Goal: Task Accomplishment & Management: Use online tool/utility

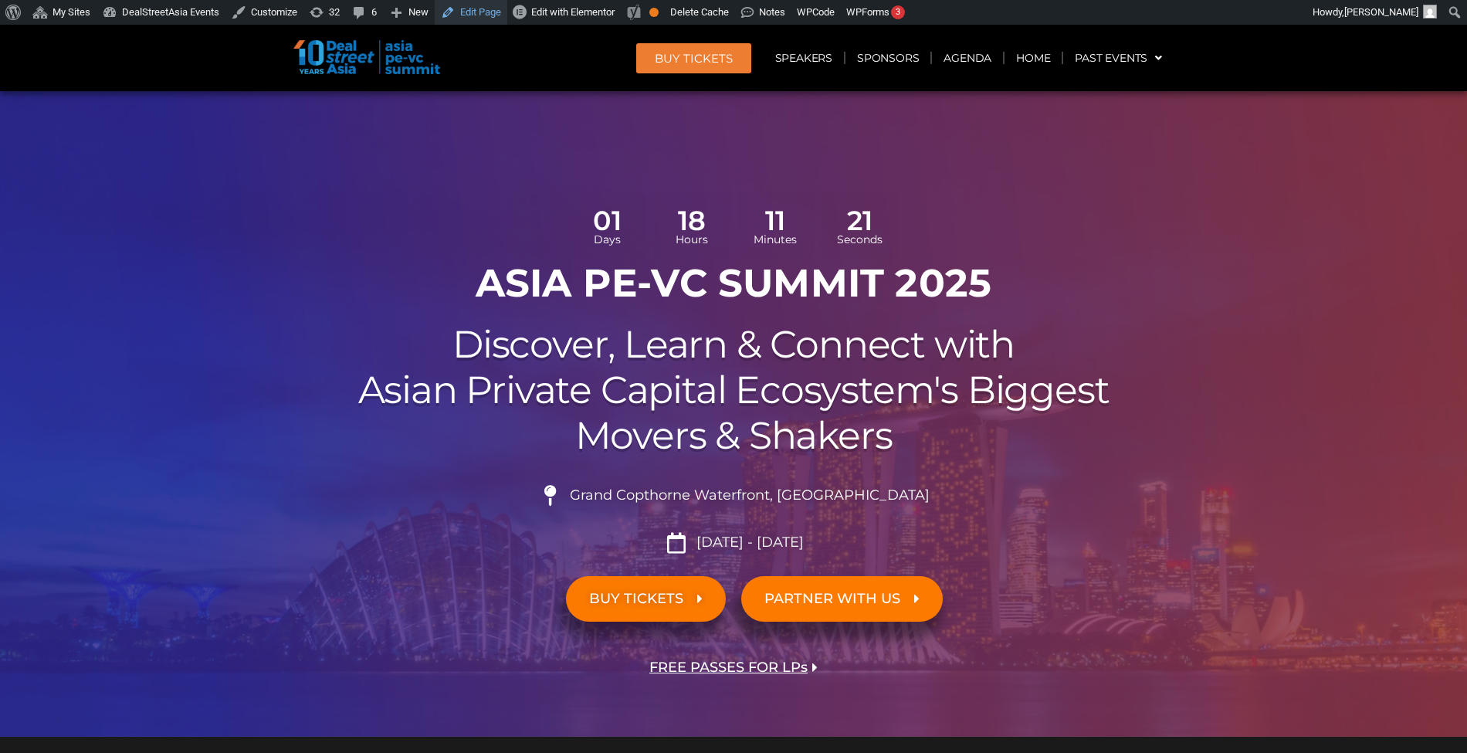
click at [479, 18] on link "Edit Page" at bounding box center [471, 12] width 73 height 25
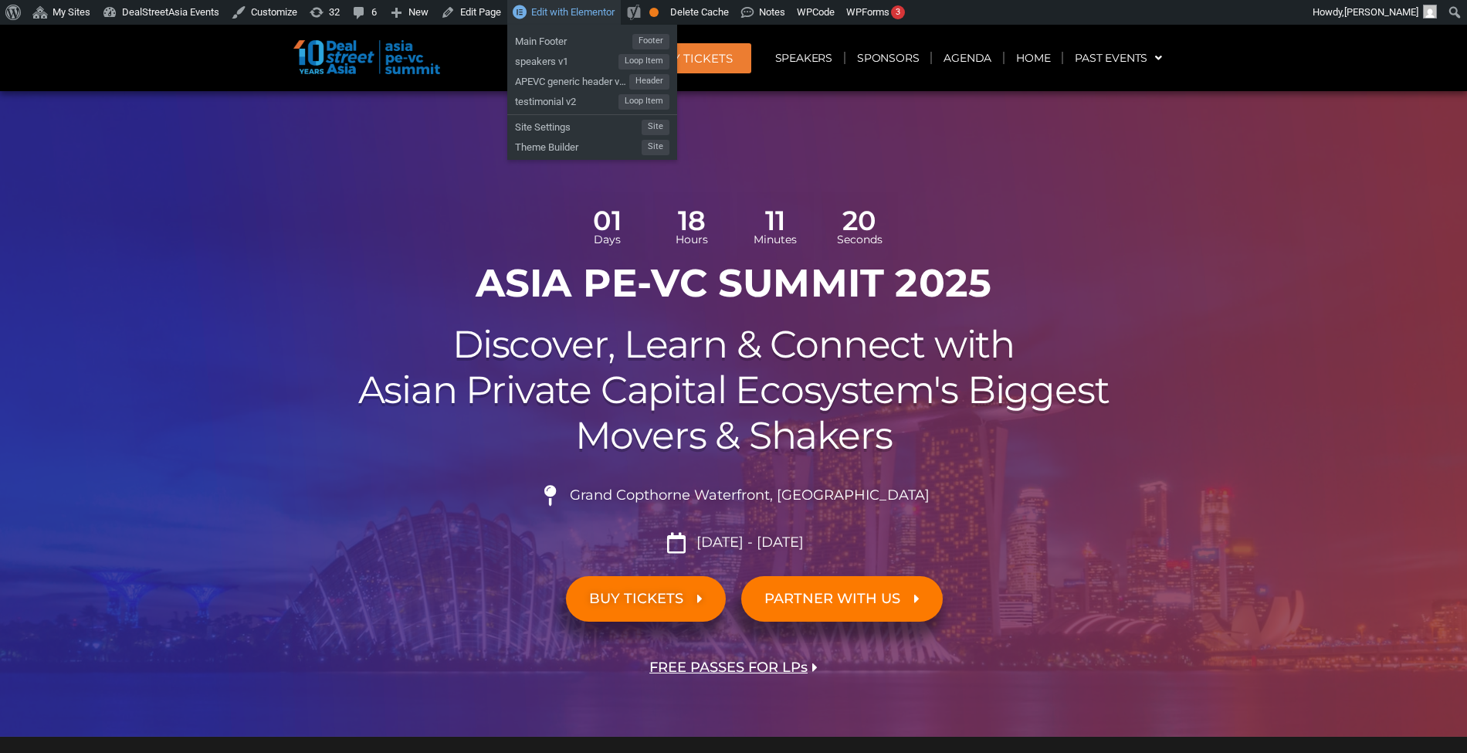
click at [531, 17] on span "Edit with Elementor" at bounding box center [572, 12] width 83 height 12
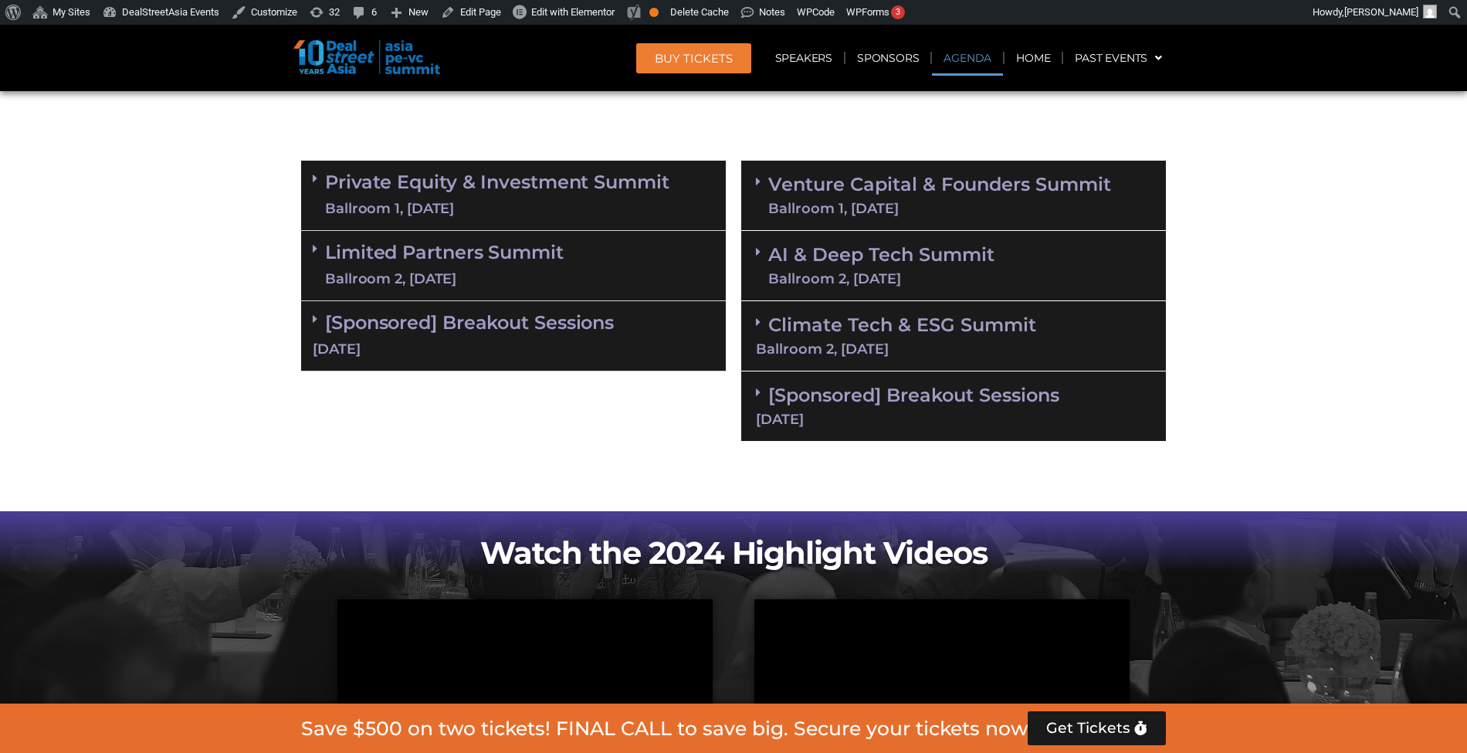
scroll to position [1003, 0]
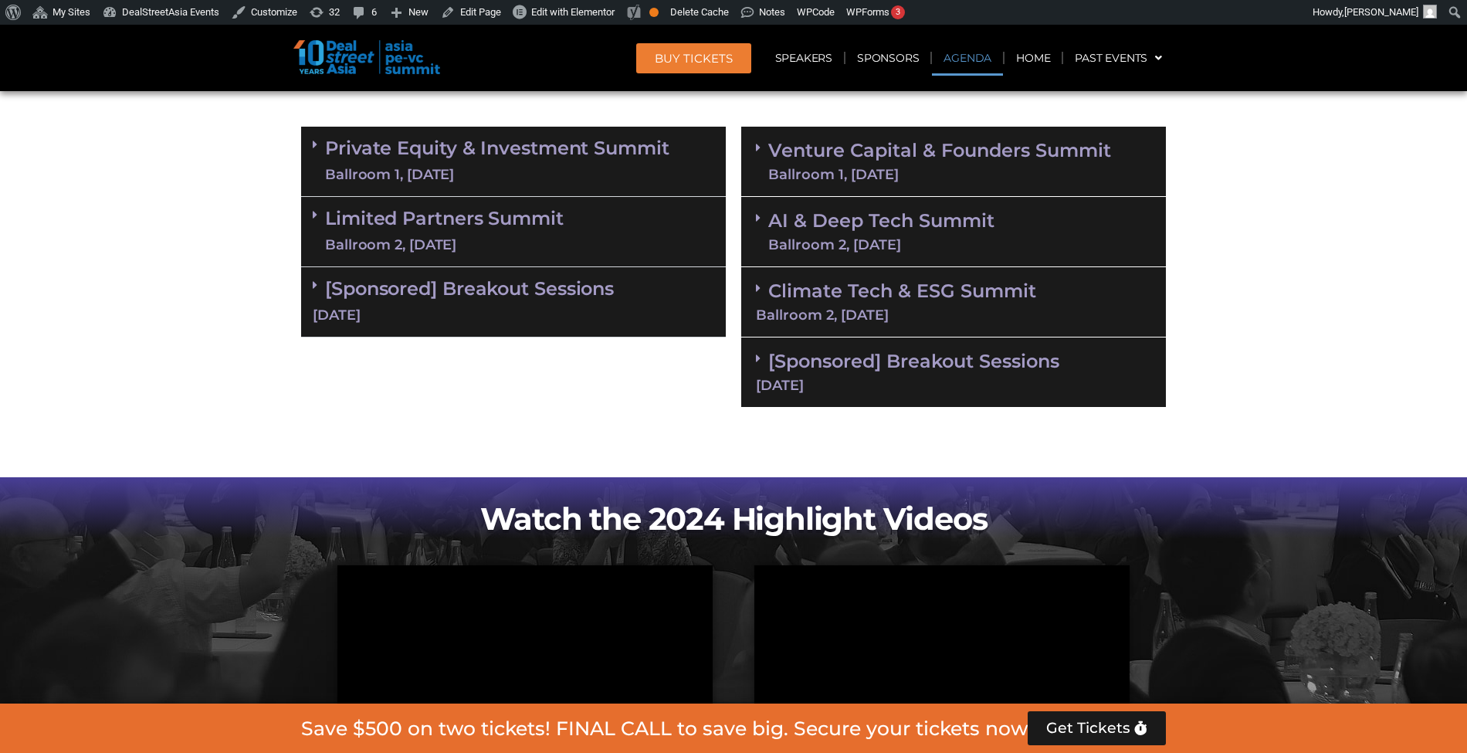
click at [67, 227] on section "Private Equity & Investment Summit Ballroom 1, [DATE] 8:00 am – 9:00 am | Regis…" at bounding box center [733, 267] width 1467 height 296
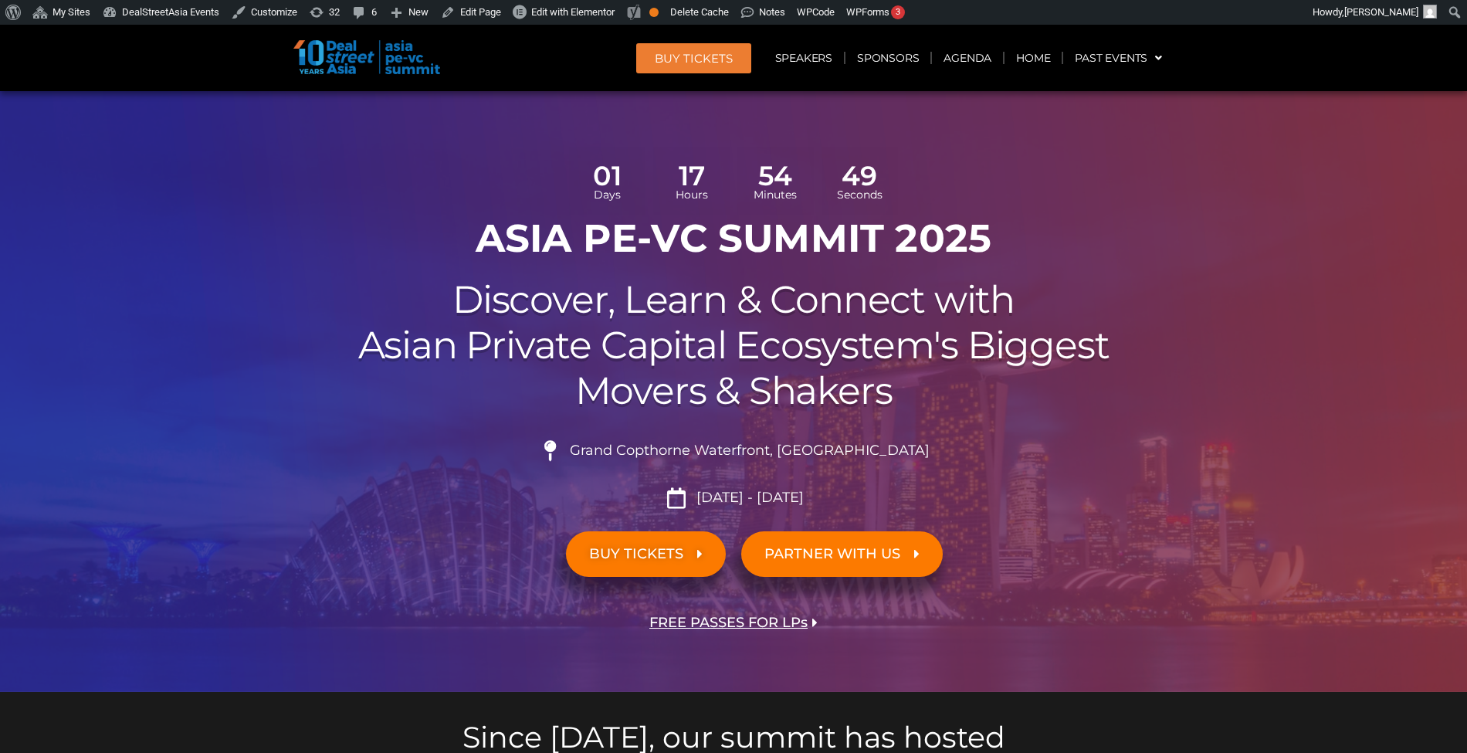
scroll to position [0, 0]
